Goal: Information Seeking & Learning: Learn about a topic

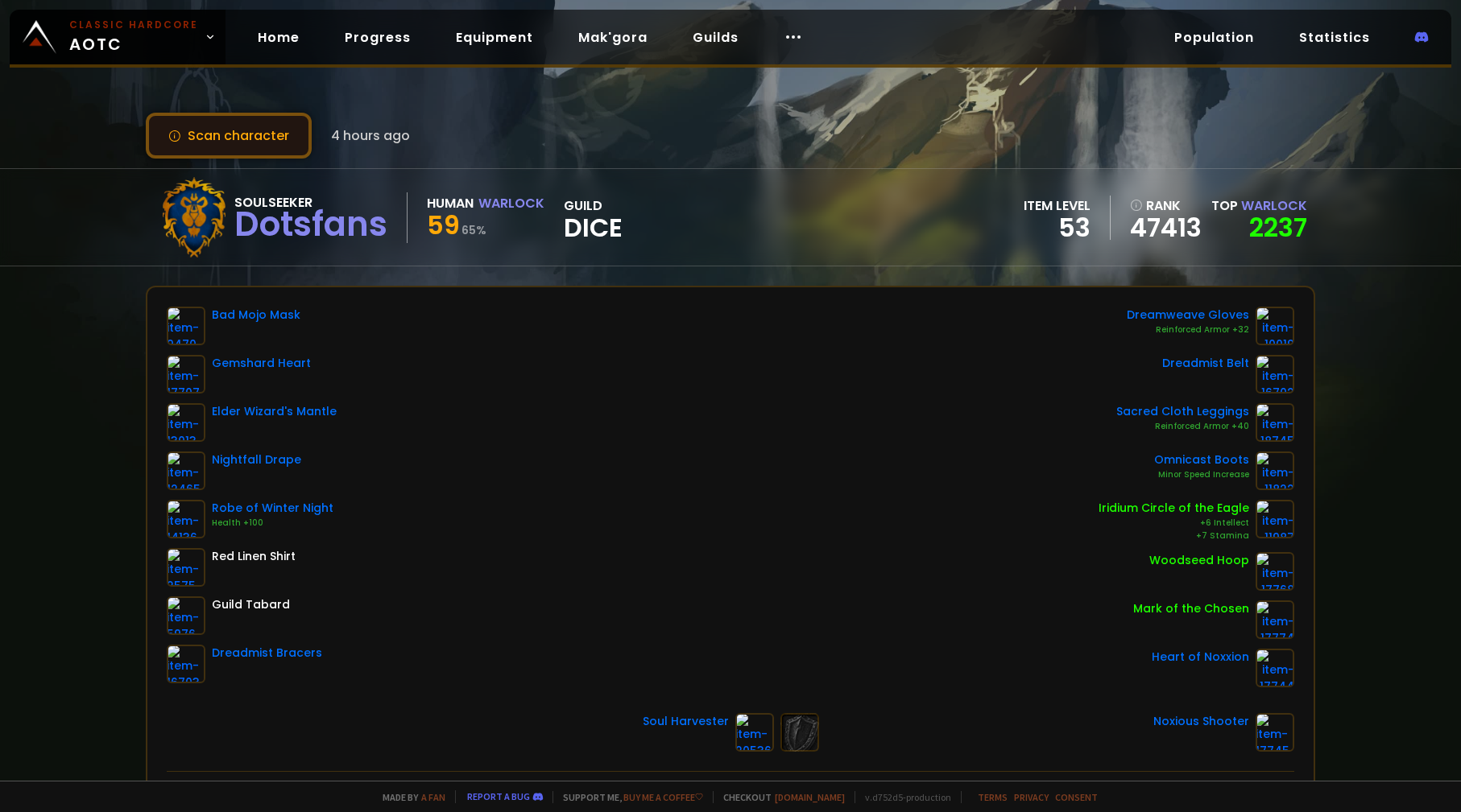
click at [266, 148] on button "Scan character" at bounding box center [228, 135] width 166 height 46
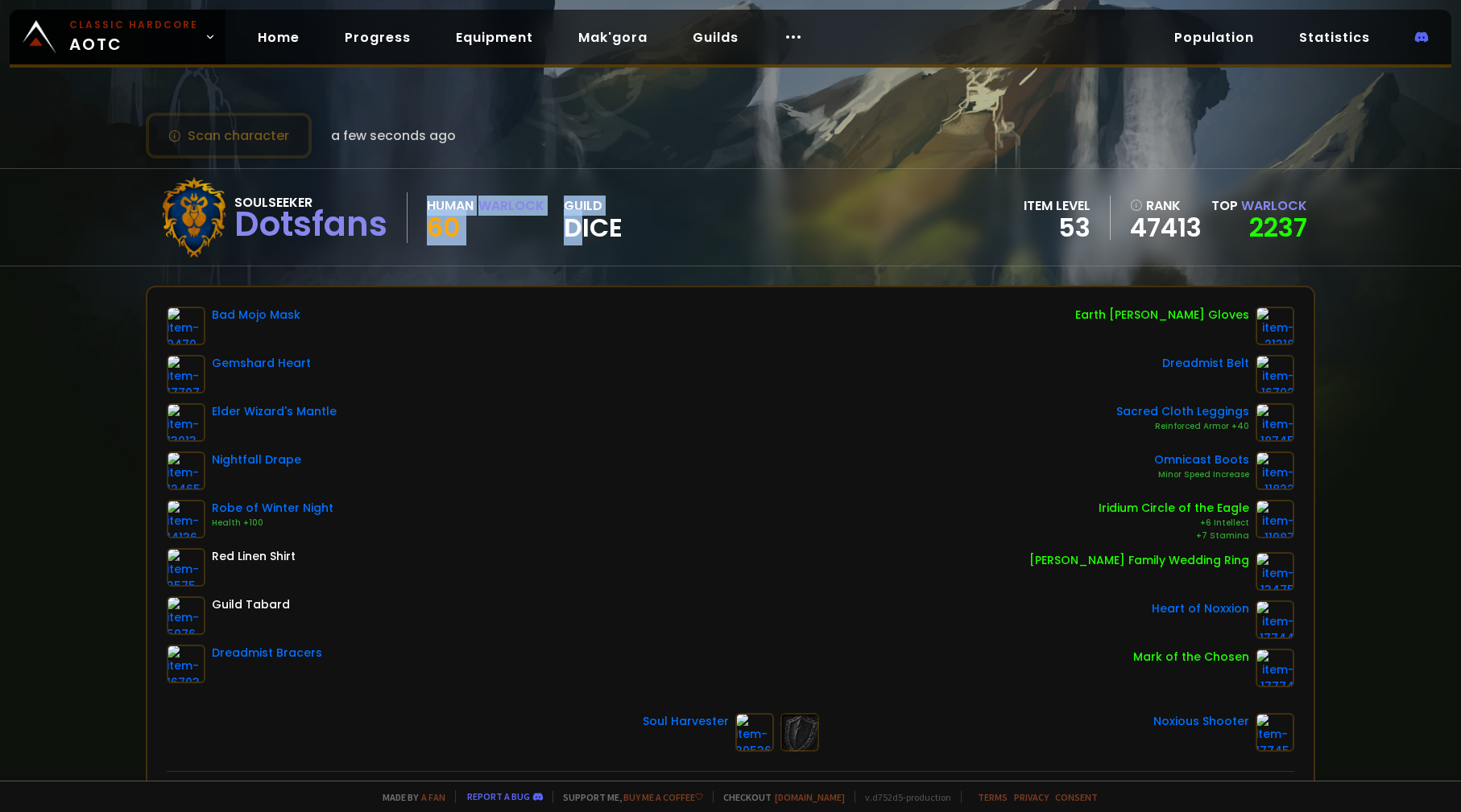
drag, startPoint x: 417, startPoint y: 215, endPoint x: 645, endPoint y: 244, distance: 229.8
click at [599, 237] on div "Soulseeker Dotsfans Human Warlock 60 guild Dice" at bounding box center [388, 217] width 469 height 80
click at [676, 244] on div "Soulseeker Dotsfans Human Warlock 60 guild Dice item level 53 rank 47413 Top Wa…" at bounding box center [730, 217] width 1169 height 96
drag, startPoint x: 760, startPoint y: 257, endPoint x: 317, endPoint y: 177, distance: 450.2
click at [359, 188] on div "Soulseeker Dotsfans Human Warlock 60 guild Dice item level 53 rank 47413 Top Wa…" at bounding box center [730, 217] width 1169 height 96
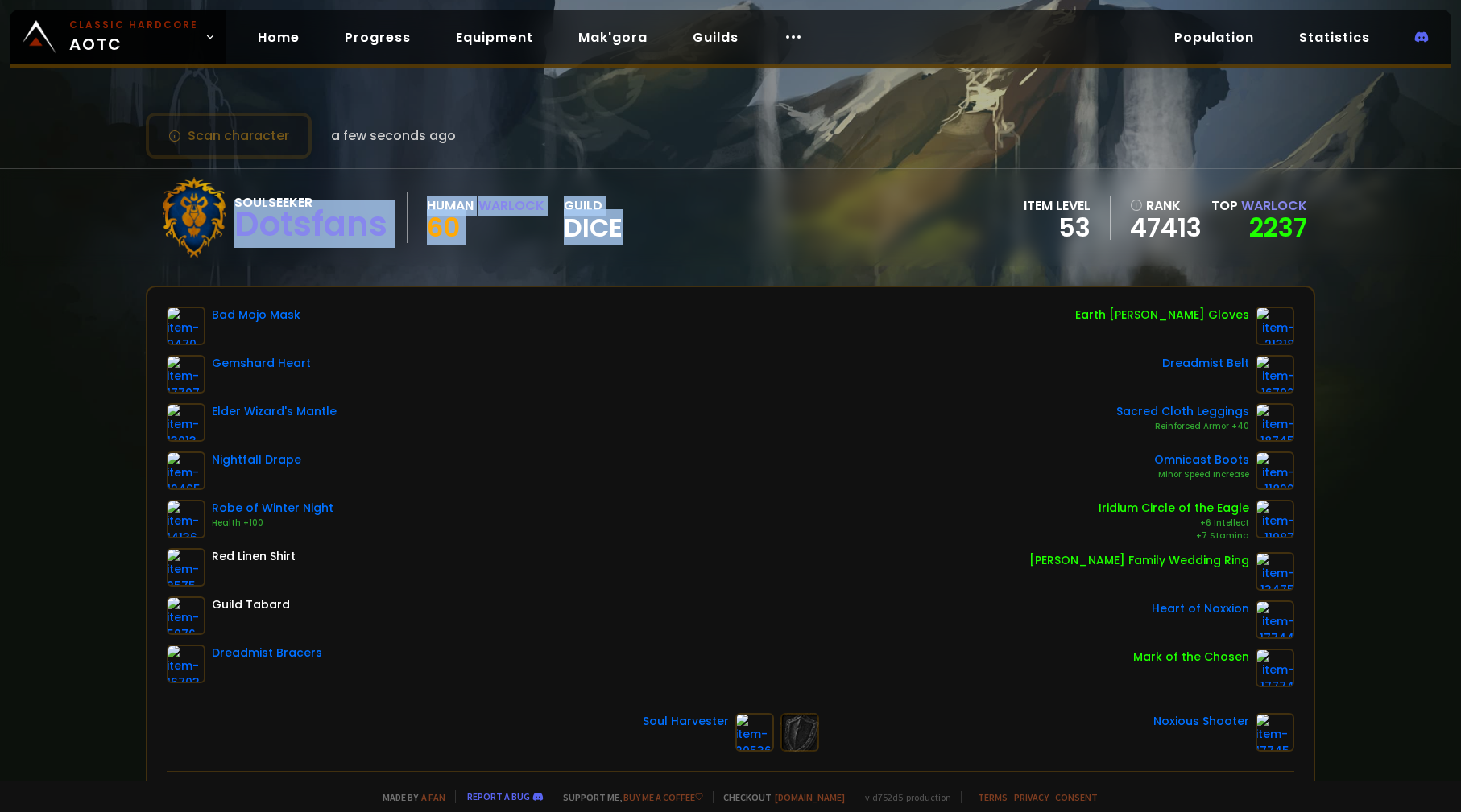
click at [378, 198] on div "Soulseeker" at bounding box center [310, 202] width 153 height 20
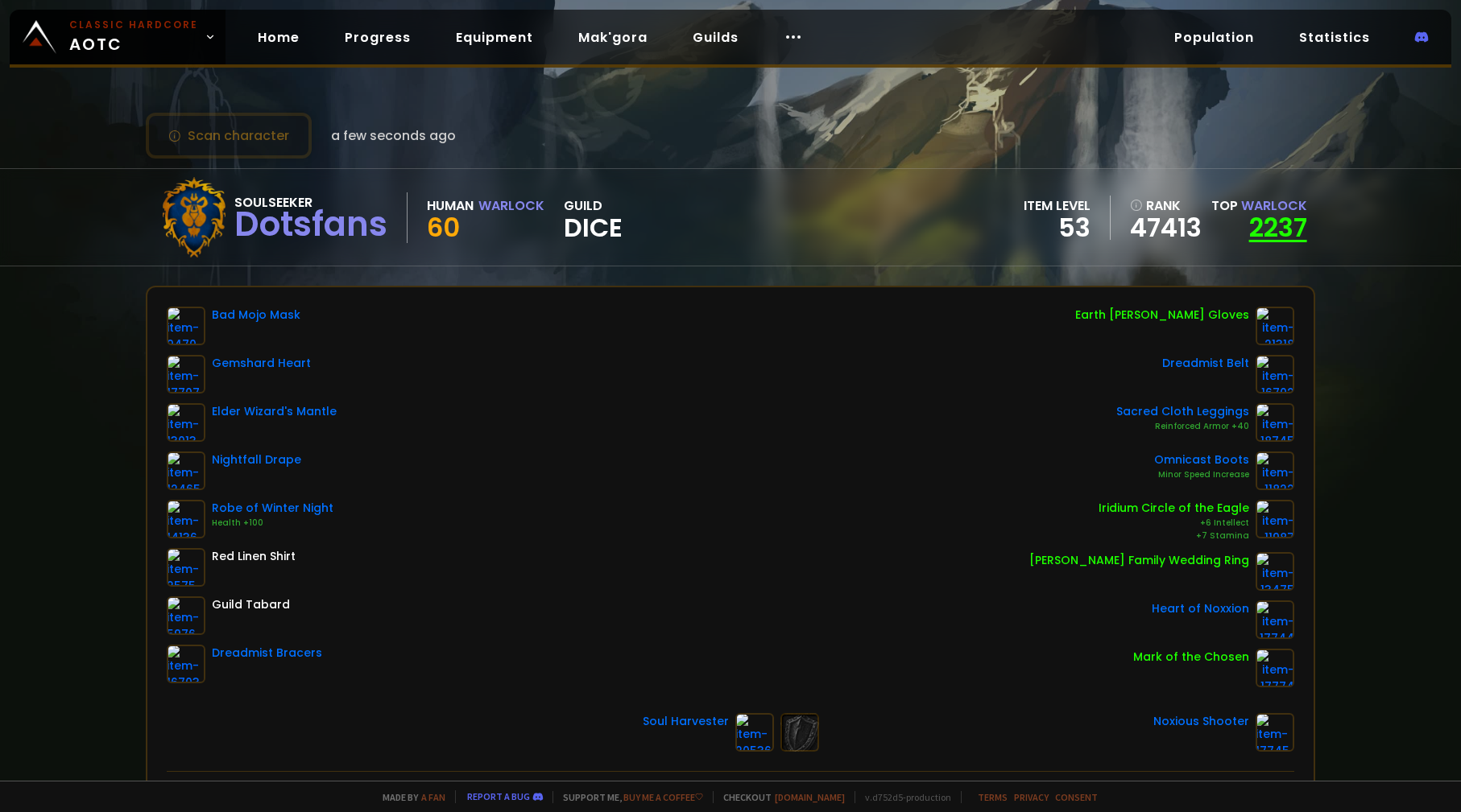
click at [1269, 236] on link "2237" at bounding box center [1278, 227] width 58 height 36
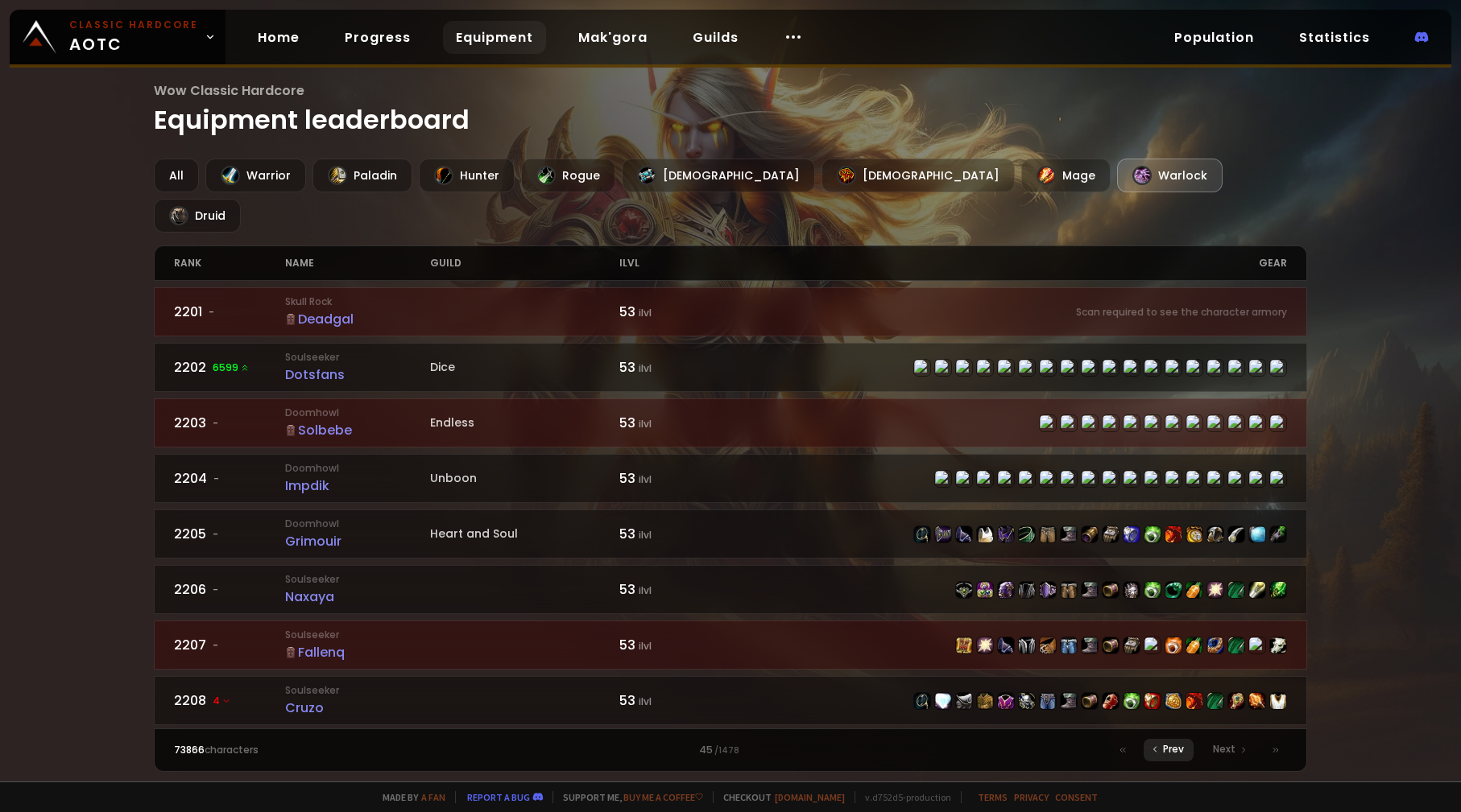
click at [1157, 748] on icon at bounding box center [1155, 750] width 10 height 10
